Goal: Transaction & Acquisition: Complete application form

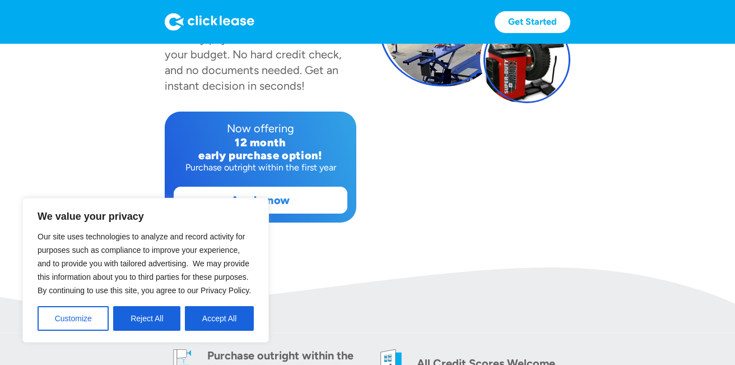
scroll to position [224, 0]
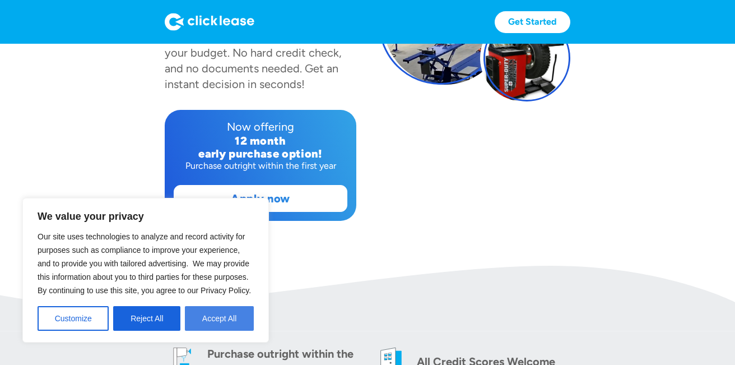
click at [216, 313] on button "Accept All" at bounding box center [219, 318] width 69 height 25
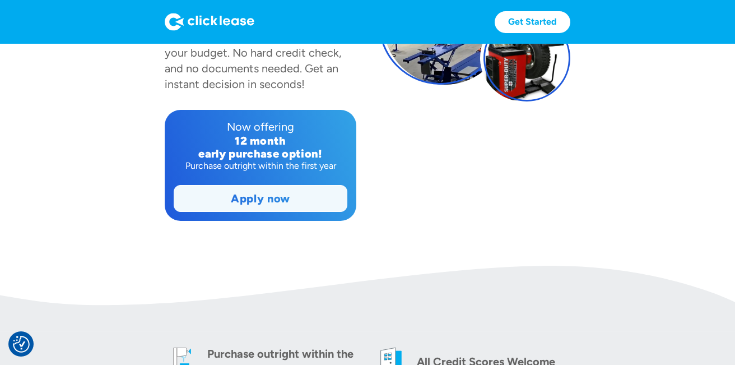
click at [252, 185] on link "Apply now" at bounding box center [260, 198] width 173 height 26
